Goal: Task Accomplishment & Management: Complete application form

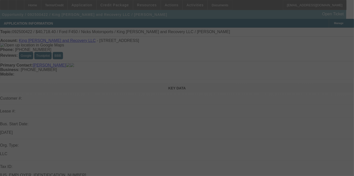
scroll to position [70, 0]
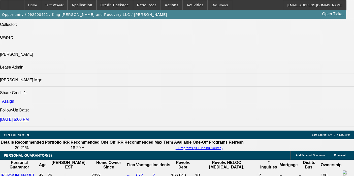
select select "0.2"
select select "2"
select select "0.1"
select select "4"
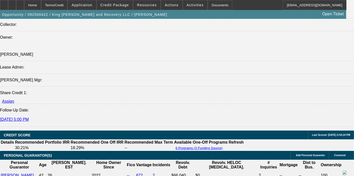
select select "0.2"
select select "2"
select select "0.1"
select select "4"
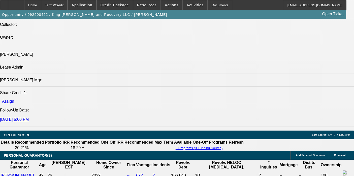
select select "0.2"
select select "2"
select select "0.1"
select select "4"
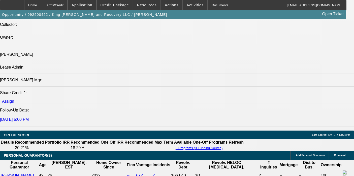
select select "0.15"
select select "2"
select select "0.1"
select select "4"
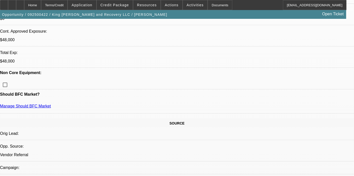
scroll to position [0, 0]
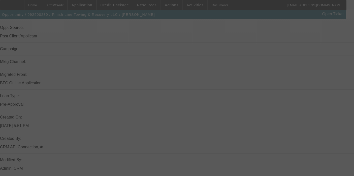
scroll to position [479, 0]
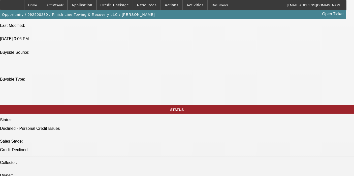
select select "0"
select select "6"
select select "0.15"
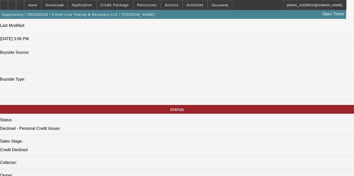
select select "2"
select select "0"
select select "6"
select select "0.15"
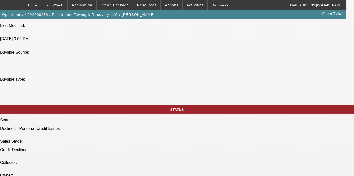
select select "2"
select select "0"
select select "6"
select select "0.15"
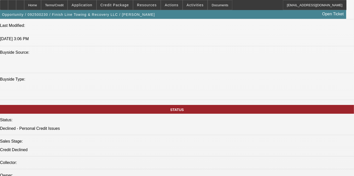
select select "2"
select select "0"
select select "6"
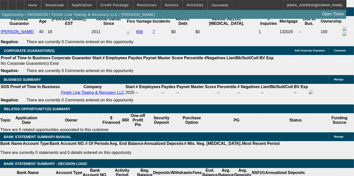
scroll to position [812, 0]
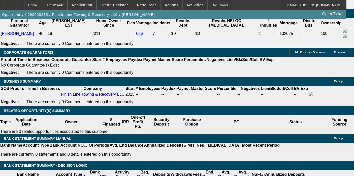
select select "0"
select select "6"
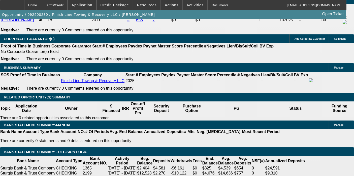
scroll to position [808, 0]
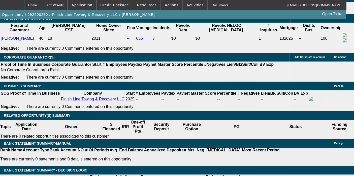
select select "0"
select select "6"
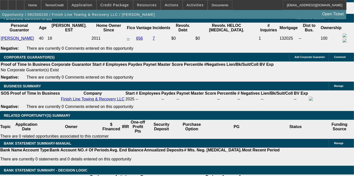
select select "0.15"
select select "2"
select select "0"
select select "6"
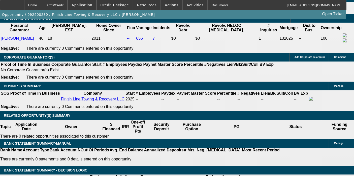
select select "0.15"
select select "2"
select select "0"
select select "6"
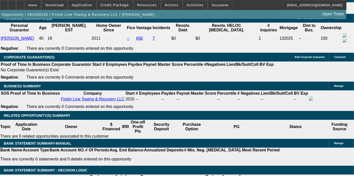
select select "0.15"
select select "2"
select select "0"
select select "6"
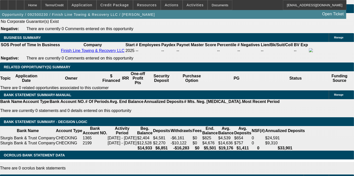
scroll to position [0, 0]
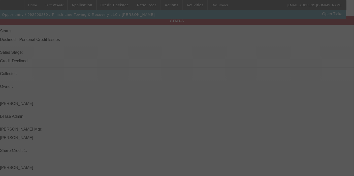
scroll to position [652, 0]
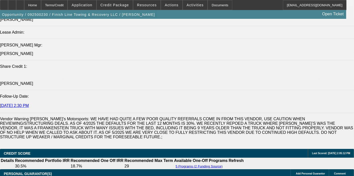
select select "0"
select select "6"
select select "0.15"
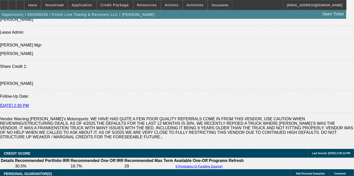
select select "2"
select select "0"
select select "6"
select select "0.15"
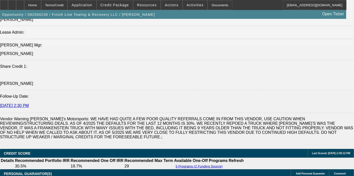
select select "2"
select select "0"
select select "6"
select select "0.15"
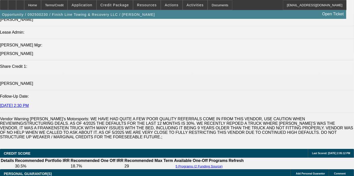
select select "2"
select select "0"
select select "6"
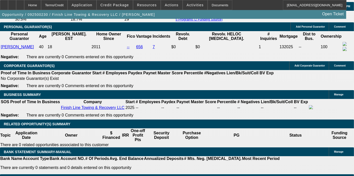
scroll to position [799, 0]
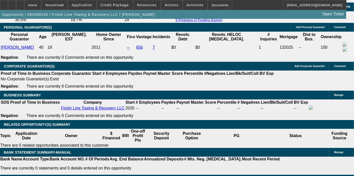
select select "0"
select select "6"
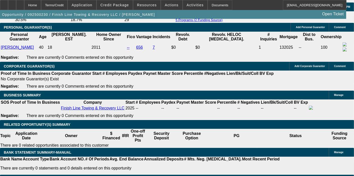
select select "0"
select select "6"
select select "0.15"
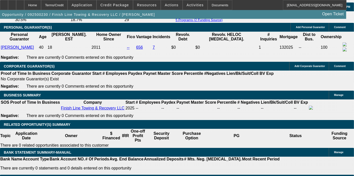
select select "2"
select select "0"
select select "6"
select select "0.15"
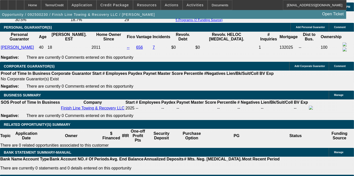
select select "2"
select select "0"
select select "6"
select select "0.15"
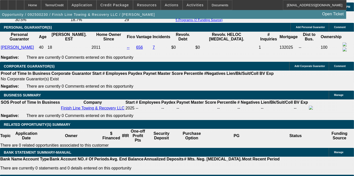
select select "2"
select select "0"
select select "6"
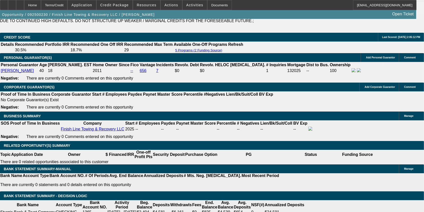
scroll to position [763, 0]
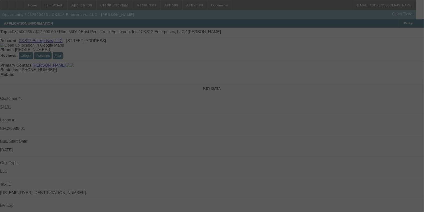
select select "0"
select select "2"
select select "0.1"
select select "4"
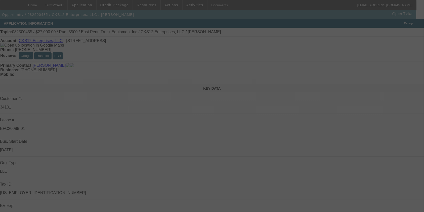
select select "0"
select select "2"
select select "0.1"
select select "4"
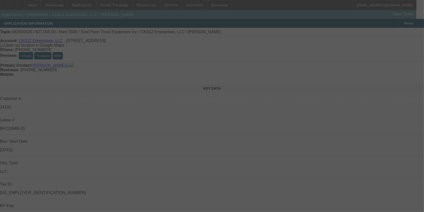
select select "0.15"
select select "2"
select select "0.1"
select select "4"
select select "0"
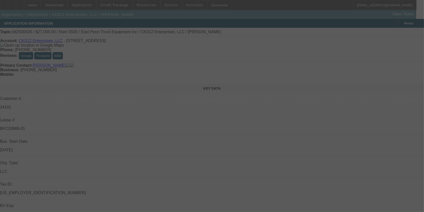
select select "2"
select select "0.1"
select select "4"
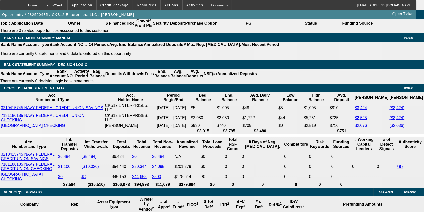
scroll to position [0, 37]
select select "0"
select select "2"
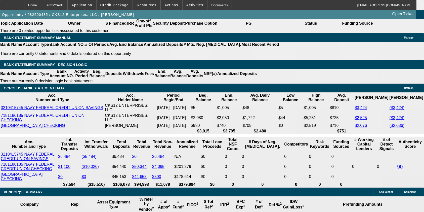
select select "0.1"
select select "4"
select select "0"
select select "2"
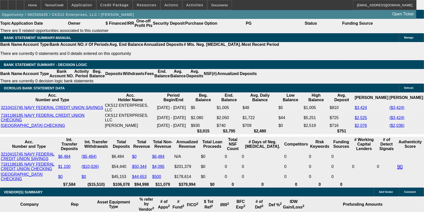
select select "0.1"
select select "4"
select select "0"
select select "2"
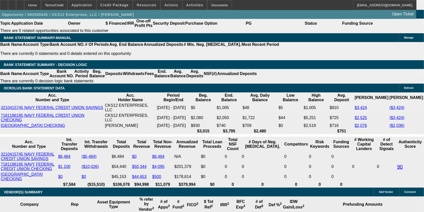
select select "0.1"
select select "4"
select select "0"
select select "2"
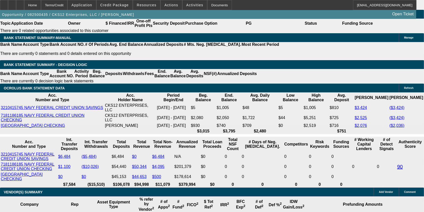
select select "0.1"
select select "4"
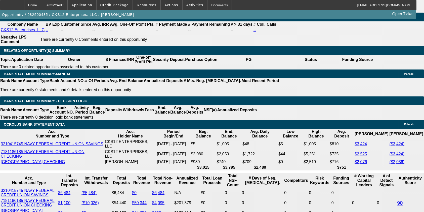
scroll to position [878, 0]
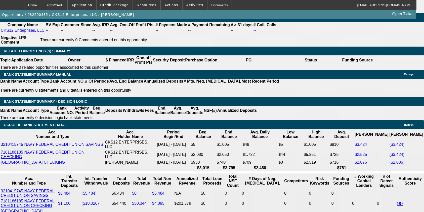
select select "0"
select select "3"
select select "0.1"
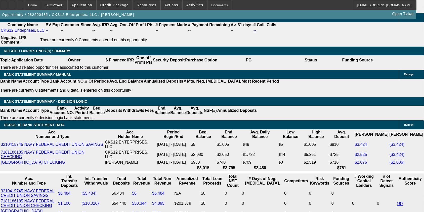
select select "4"
select select "0"
select select "2"
select select "0.1"
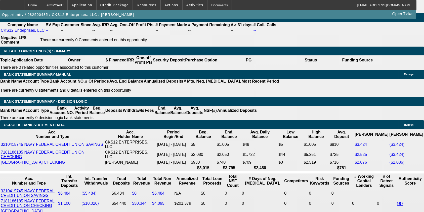
select select "4"
select select "0.1"
select select "0"
select select "3"
select select "0.1"
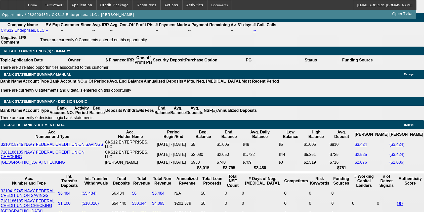
select select "4"
select select "0"
select select "2"
select select "0.1"
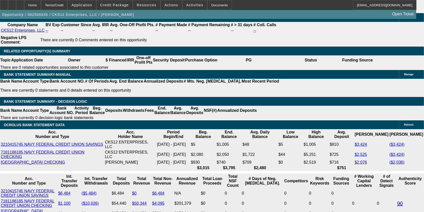
select select "4"
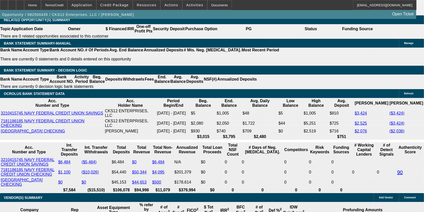
scroll to position [908, 0]
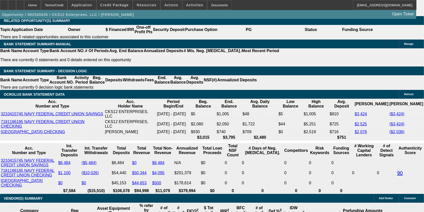
select select "0"
select select "2"
select select "0.1"
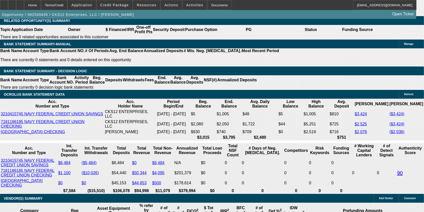
select select "4"
select select "0"
select select "2"
select select "0.1"
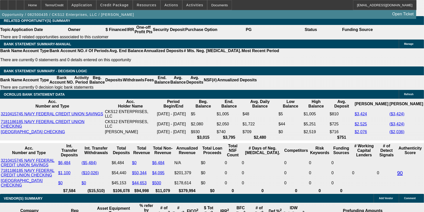
select select "4"
select select "0"
select select "2"
select select "0.1"
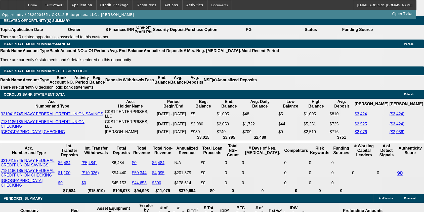
select select "4"
select select "0"
select select "2"
select select "3"
select select "0.1"
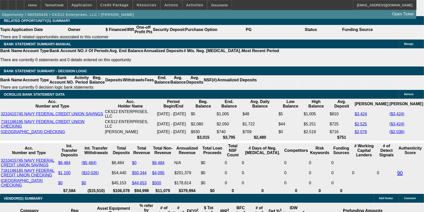
select select "4"
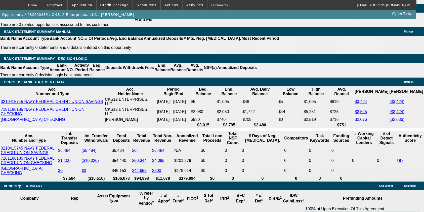
scroll to position [920, 0]
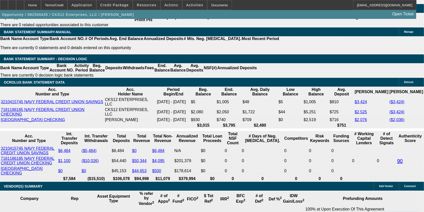
select select "0"
select select "2"
select select "3"
select select "0.1"
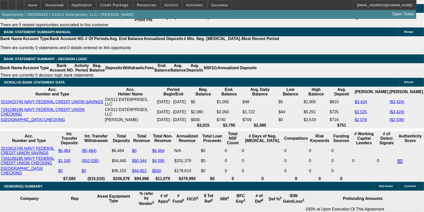
select select "4"
select select "0"
select select "2"
select select "0"
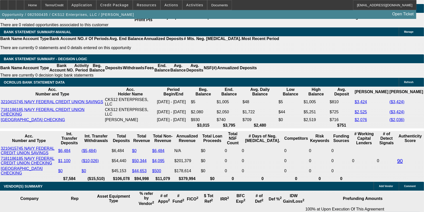
select select "6"
select select "0"
select select "6"
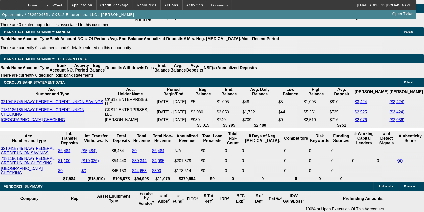
select select "0.1"
select select "0"
select select "9"
select select "0.1"
select select "6"
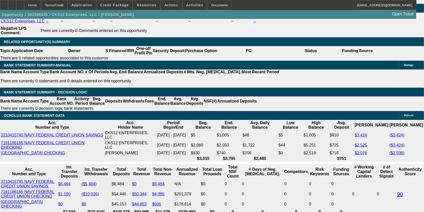
scroll to position [886, 0]
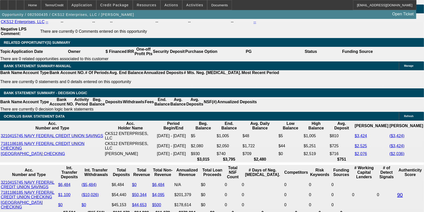
select select "0.1"
select select "2"
select select "0"
select select "6"
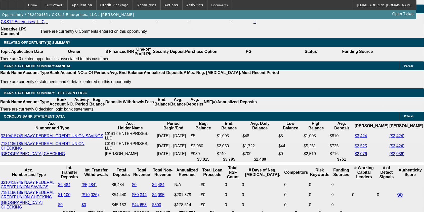
select select "0.1"
select select "2"
select select "0.1"
select select "4"
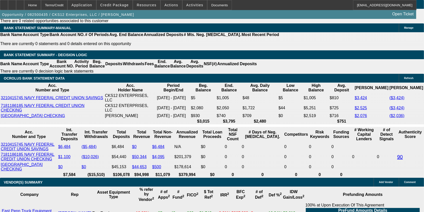
scroll to position [924, 0]
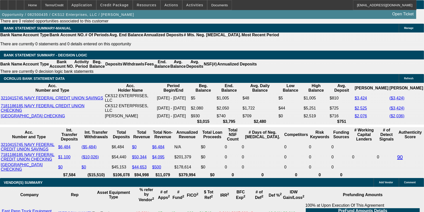
select select "0"
select select "2"
select select "3"
select select "0.1"
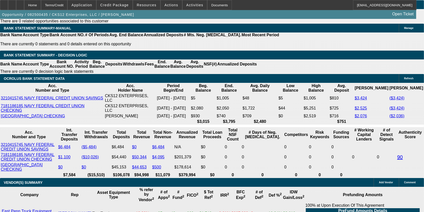
select select "4"
select select "0"
select select "2"
select select "0"
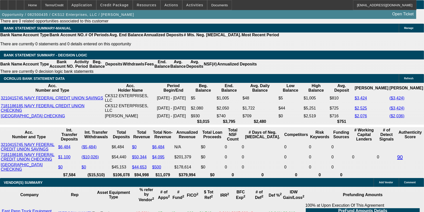
select select "6"
select select "0"
select select "6"
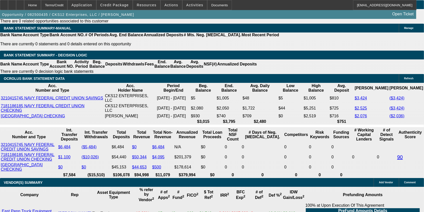
select select "0.1"
select select "0"
select select "9"
select select "0.1"
select select "6"
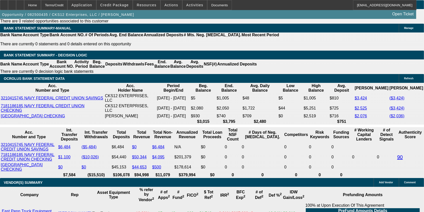
scroll to position [0, 0]
select select "0"
select select "2"
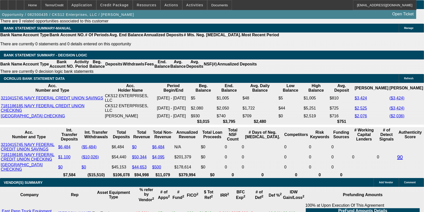
select select "0.1"
select select "4"
select select "0"
select select "2"
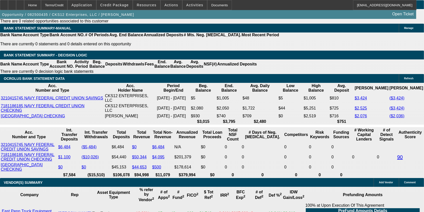
select select "0.1"
select select "4"
select select "0"
select select "2"
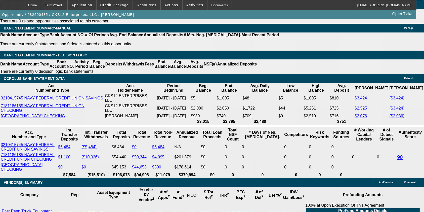
select select "0.1"
select select "4"
select select "0"
select select "2"
select select "3"
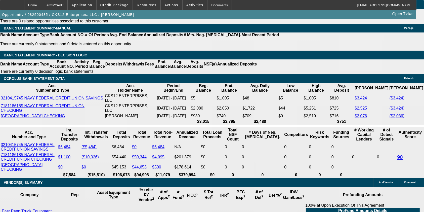
select select "0.1"
select select "4"
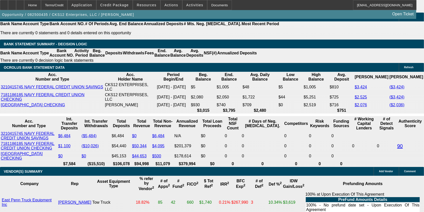
scroll to position [358, 0]
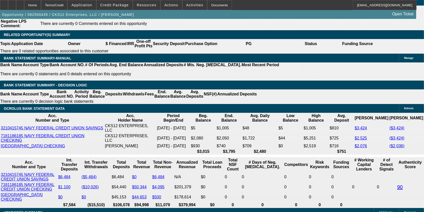
scroll to position [875, 0]
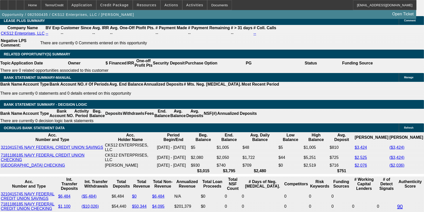
select select "0"
select select "3"
select select "0.1"
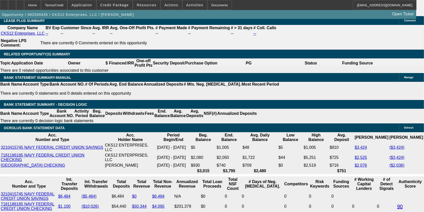
select select "4"
select select "0"
select select "2"
select select "0.1"
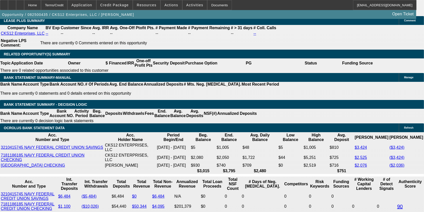
select select "4"
select select "0.1"
select select "0"
select select "3"
select select "0.1"
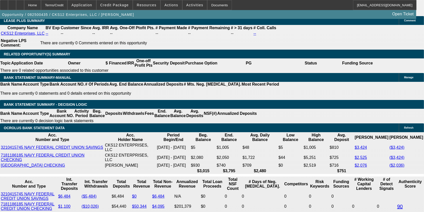
select select "4"
select select "0"
select select "2"
select select "0.1"
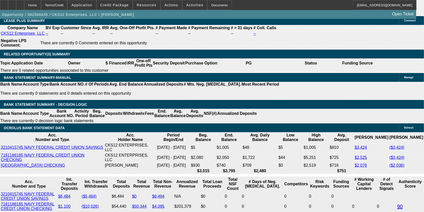
select select "4"
select select "0"
select select "2"
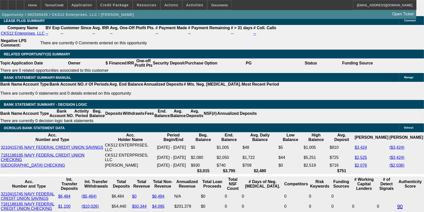
select select "0.1"
select select "4"
select select "0"
select select "2"
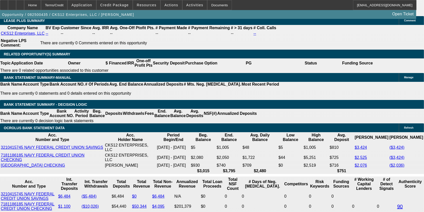
select select "0.1"
select select "4"
select select "0"
select select "2"
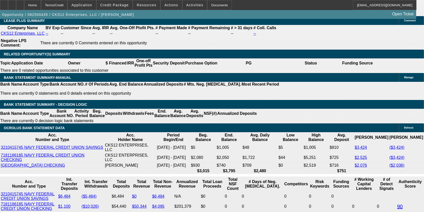
select select "0.1"
select select "4"
select select "0"
select select "2"
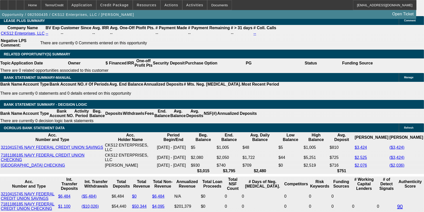
select select "0.1"
select select "4"
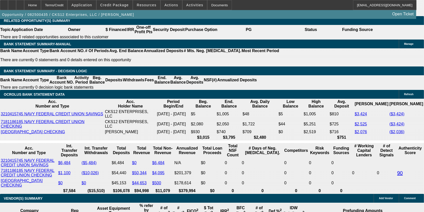
scroll to position [904, 0]
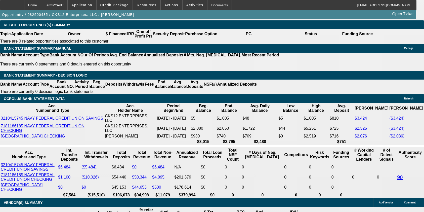
drag, startPoint x: 79, startPoint y: 108, endPoint x: 157, endPoint y: 45, distance: 100.4
select select "0"
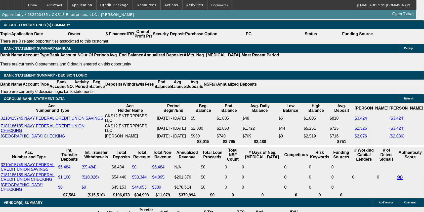
select select "3"
select select "0.1"
select select "4"
select select "0"
select select "2"
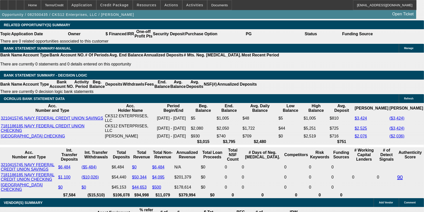
select select "2"
select select "0.1"
select select "4"
select select "0.1"
select select "0"
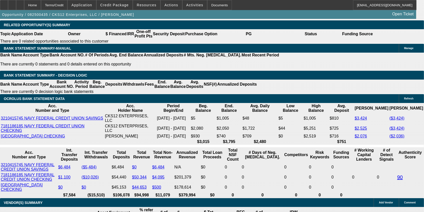
select select "3"
select select "0.1"
select select "4"
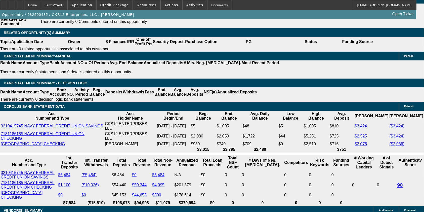
scroll to position [890, 0]
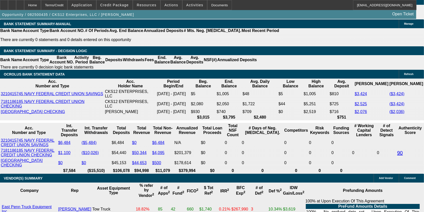
scroll to position [928, 0]
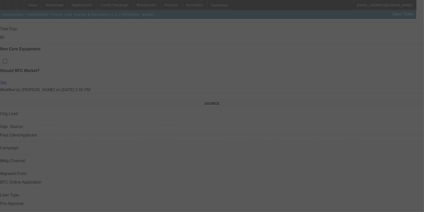
scroll to position [224, 0]
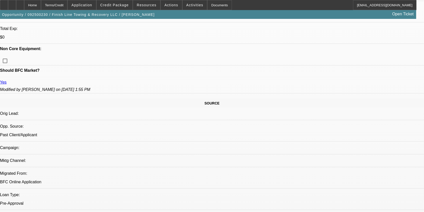
select select "0"
select select "6"
select select "0.15"
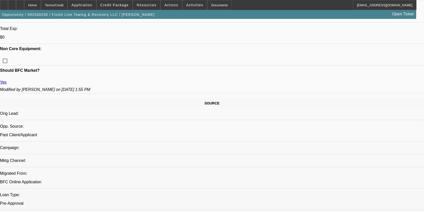
select select "2"
select select "0"
select select "6"
select select "0.15"
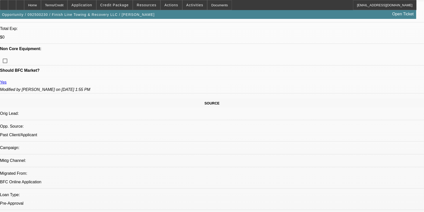
select select "2"
select select "0"
select select "6"
select select "0.15"
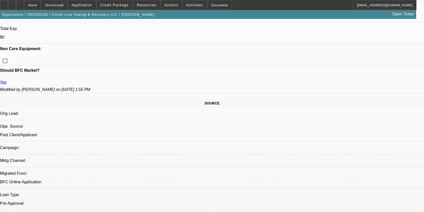
select select "2"
select select "0"
select select "6"
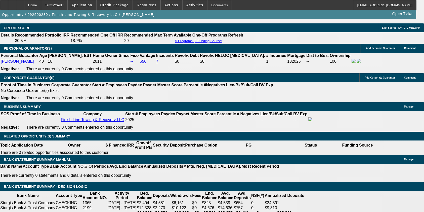
scroll to position [773, 0]
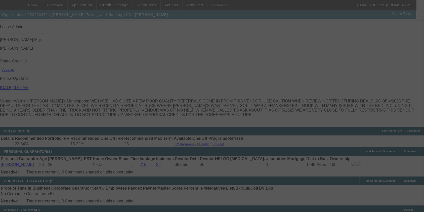
scroll to position [654, 0]
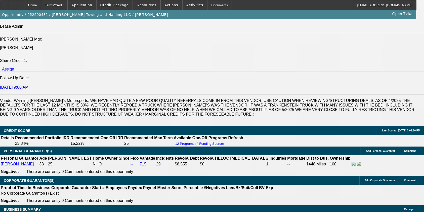
select select "0"
select select "2"
select select "0"
select select "6"
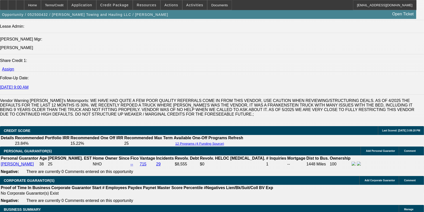
select select "0"
select select "2"
select select "0"
select select "6"
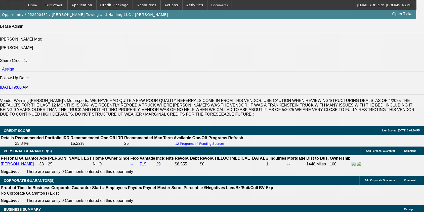
select select "0"
select select "2"
select select "0"
select select "6"
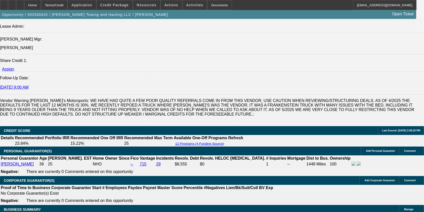
select select "0"
select select "0.1"
select select "4"
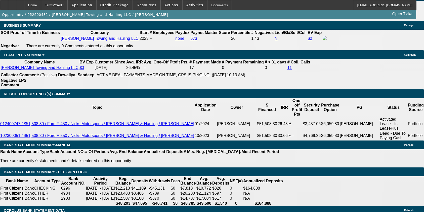
scroll to position [839, 0]
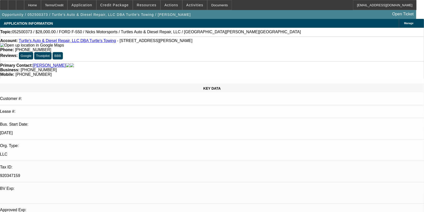
select select "0"
select select "2"
select select "0.1"
select select "4"
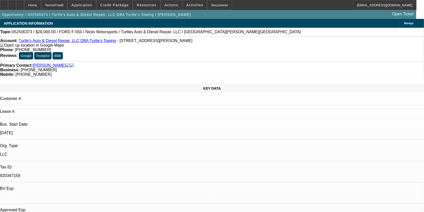
select select "0.2"
select select "2"
select select "0.1"
select select "4"
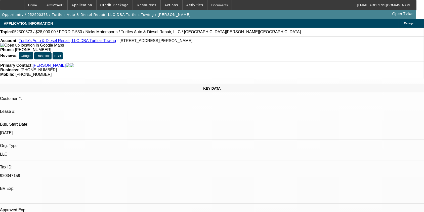
select select "0.2"
select select "2"
select select "0.1"
select select "4"
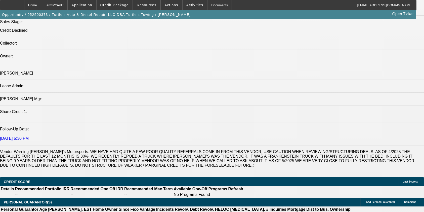
scroll to position [578, 0]
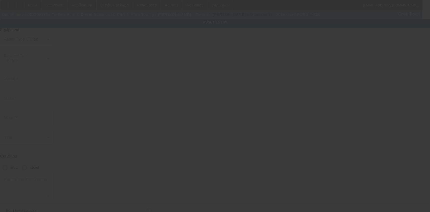
type input "[US_VEHICLE_IDENTIFICATION_NUMBER]"
type input "Ford"
type input "F-550"
radio input "true"
type textarea "Black Tow Truck; Make: Ford; Model: 550"
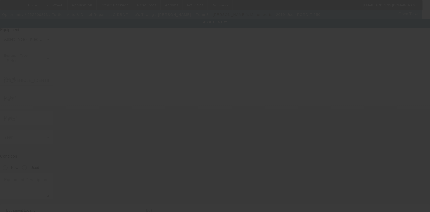
type input "[STREET_ADDRESS][PERSON_NAME]"
type input "UNION"
type input "29379"
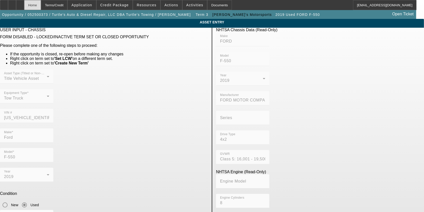
click at [41, 6] on div "Home" at bounding box center [32, 5] width 17 height 10
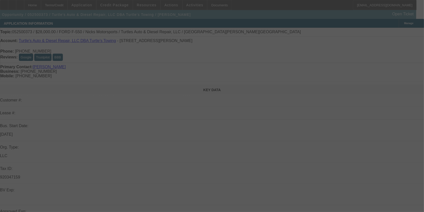
scroll to position [29, 0]
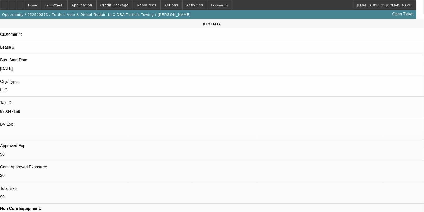
select select "0"
select select "2"
select select "0.1"
select select "4"
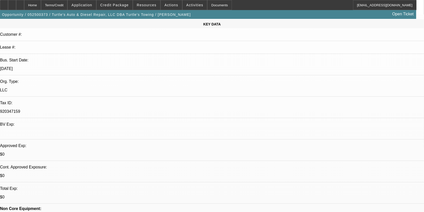
select select "0.2"
select select "2"
select select "0.1"
select select "4"
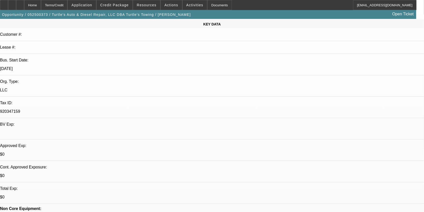
select select "0.2"
select select "2"
select select "0.1"
select select "4"
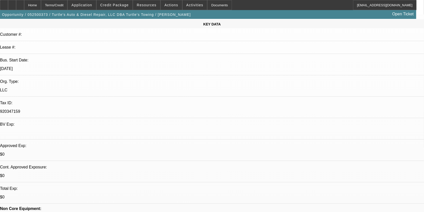
scroll to position [64, 0]
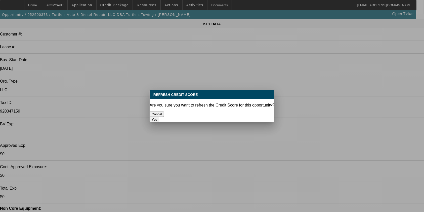
scroll to position [0, 0]
click at [159, 117] on button "Yes" at bounding box center [155, 119] width 10 height 5
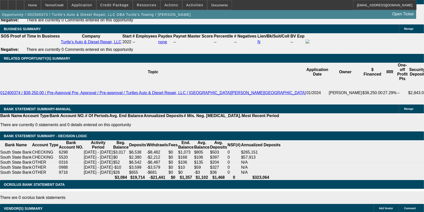
scroll to position [812, 0]
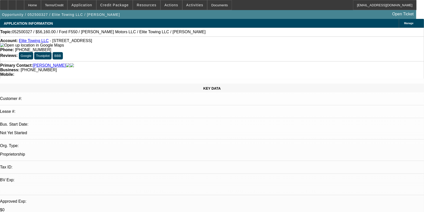
select select "0.2"
select select "2"
select select "0.1"
select select "4"
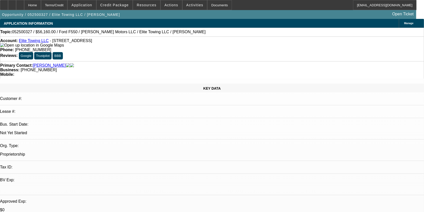
select select "0.2"
select select "2"
select select "0.1"
select select "4"
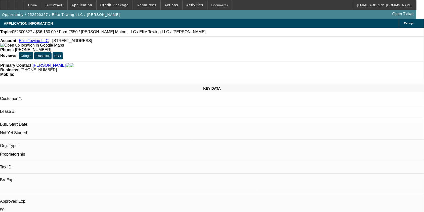
select select "0.2"
select select "2"
select select "0.1"
select select "4"
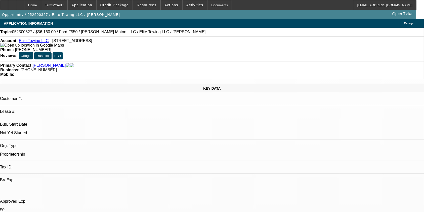
select select "0.2"
select select "2"
select select "0.1"
select select "4"
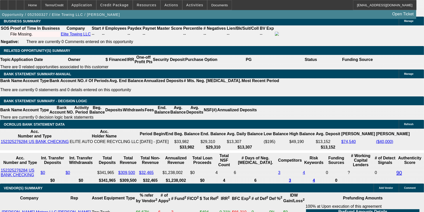
scroll to position [0, 62]
